Goal: Information Seeking & Learning: Learn about a topic

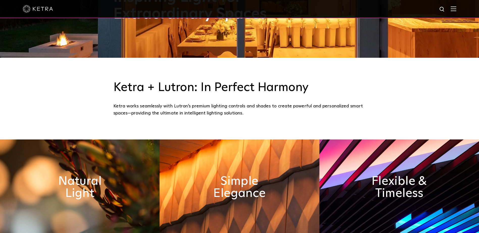
scroll to position [177, 0]
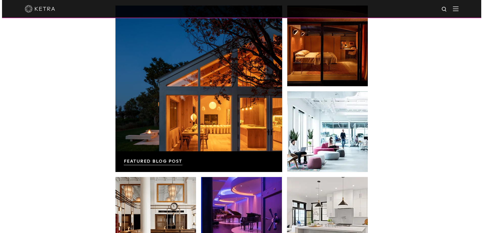
scroll to position [1010, 0]
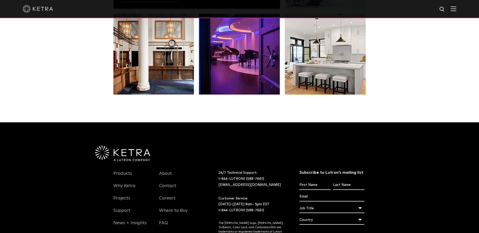
click at [456, 8] on img at bounding box center [454, 8] width 6 height 5
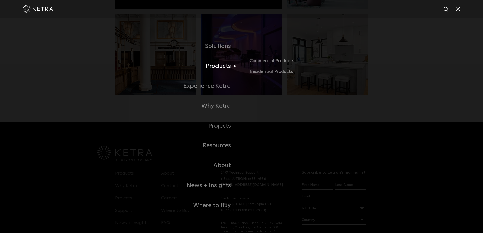
click at [209, 69] on link "Products" at bounding box center [178, 66] width 126 height 20
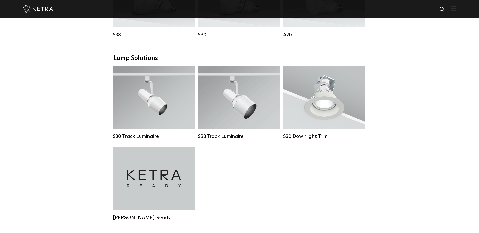
scroll to position [429, 0]
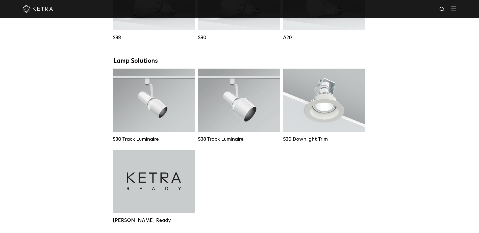
click at [406, 50] on div "Downlights D2 Downlight Family Lumen Output: 1200 Colors: White / Black / Gloss…" at bounding box center [239, 63] width 479 height 784
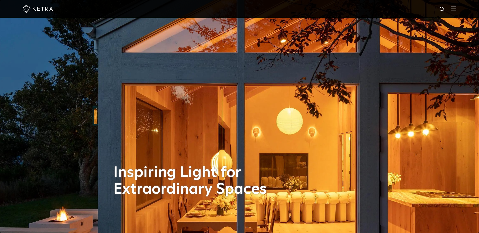
click at [455, 5] on div at bounding box center [240, 9] width 434 height 18
click at [456, 8] on img at bounding box center [454, 8] width 6 height 5
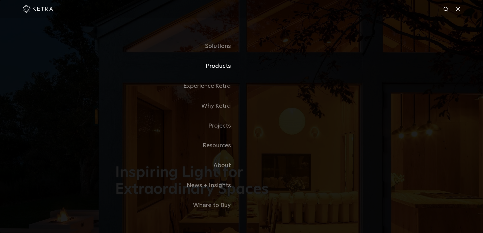
click at [227, 67] on link "Products" at bounding box center [178, 66] width 126 height 20
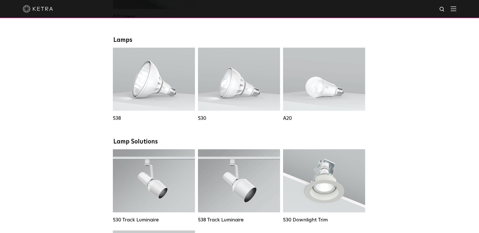
scroll to position [354, 0]
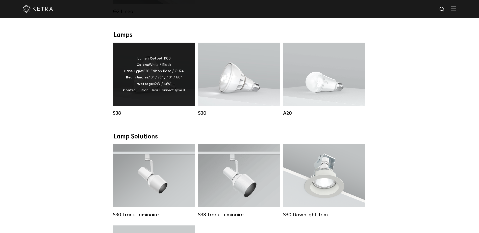
click at [149, 86] on strong "Wattage:" at bounding box center [145, 84] width 17 height 4
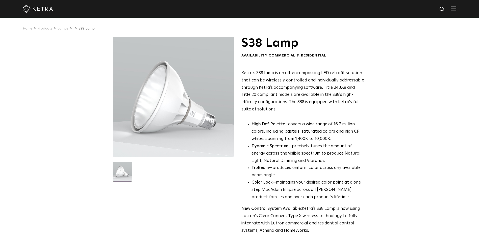
click at [337, 100] on p "Ketra’s S38 lamp is an all-encompassing LED retrofit solution that can be wirel…" at bounding box center [302, 92] width 123 height 44
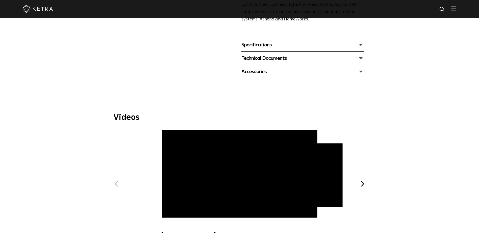
scroll to position [278, 0]
